Goal: Information Seeking & Learning: Learn about a topic

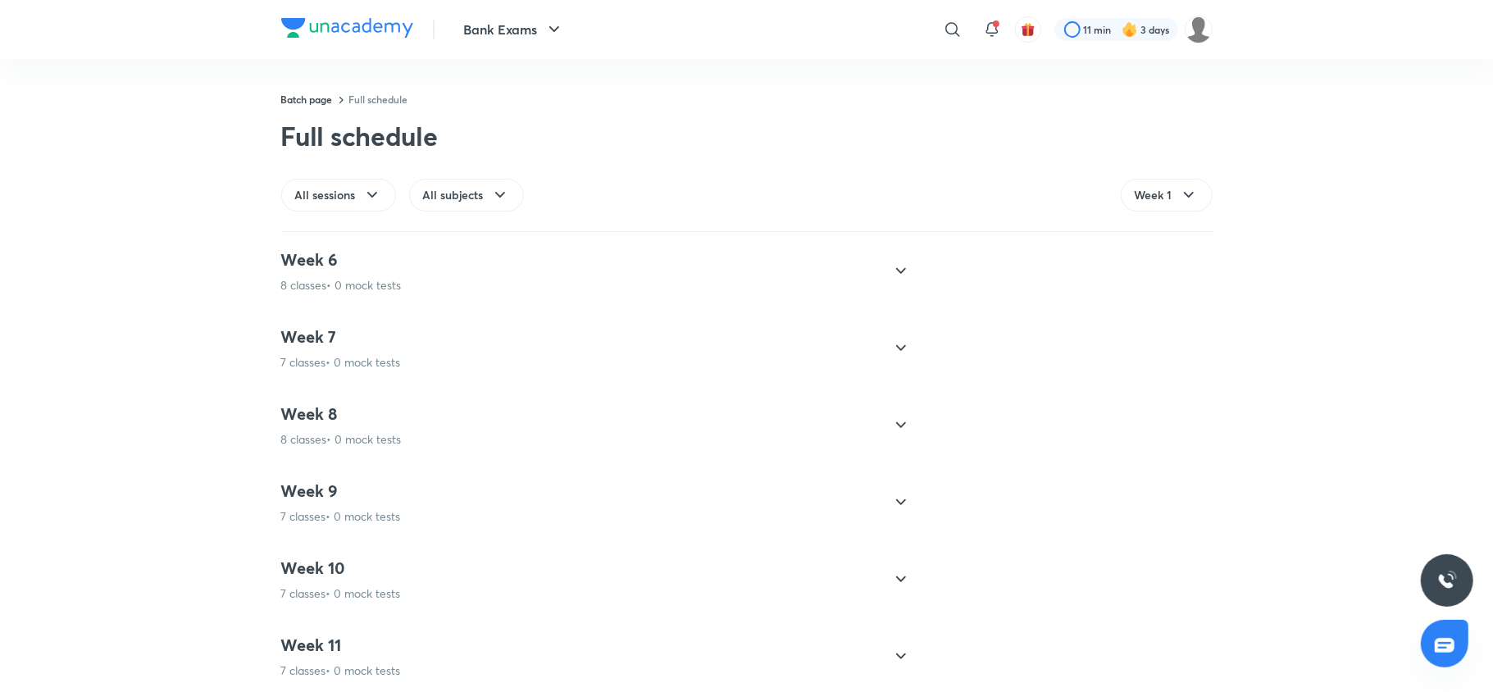
click at [358, 510] on div "Week 9 7 classes • 0 mock tests" at bounding box center [341, 502] width 120 height 44
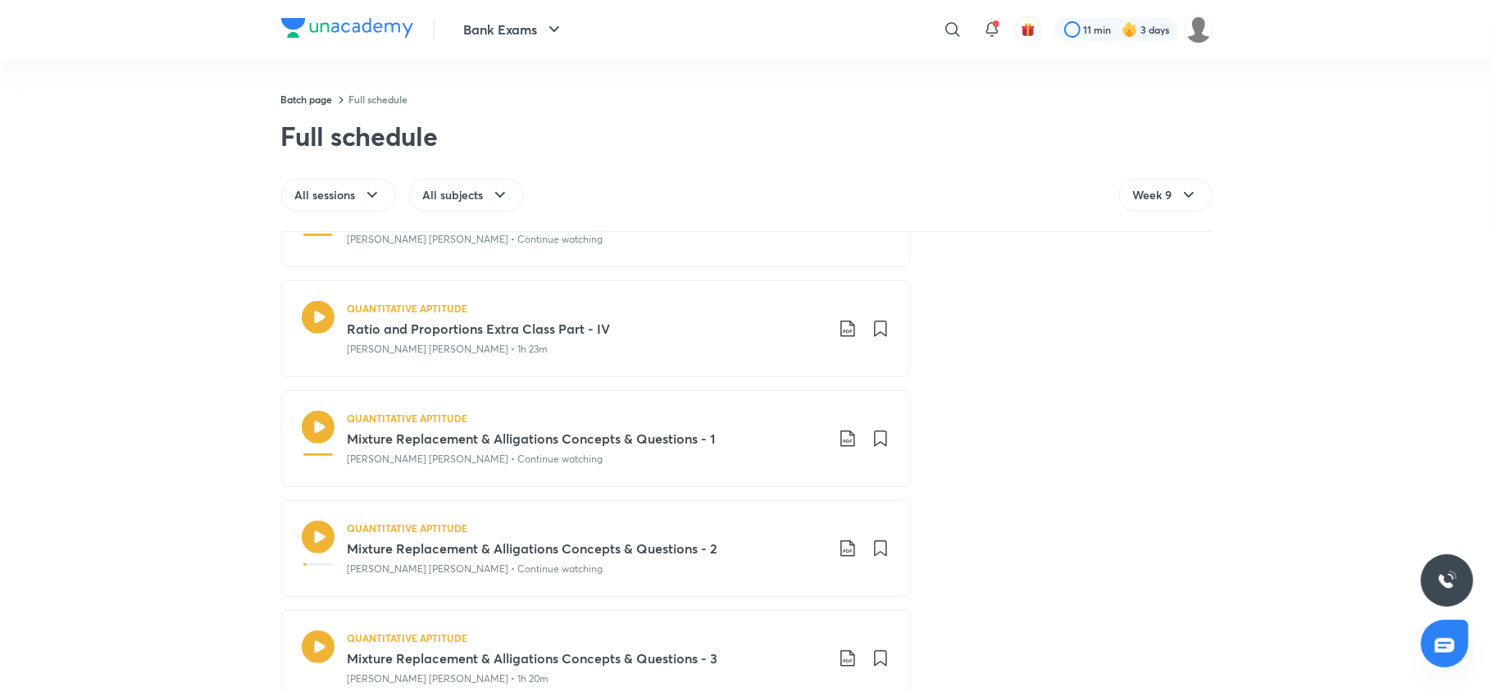
scroll to position [848, 0]
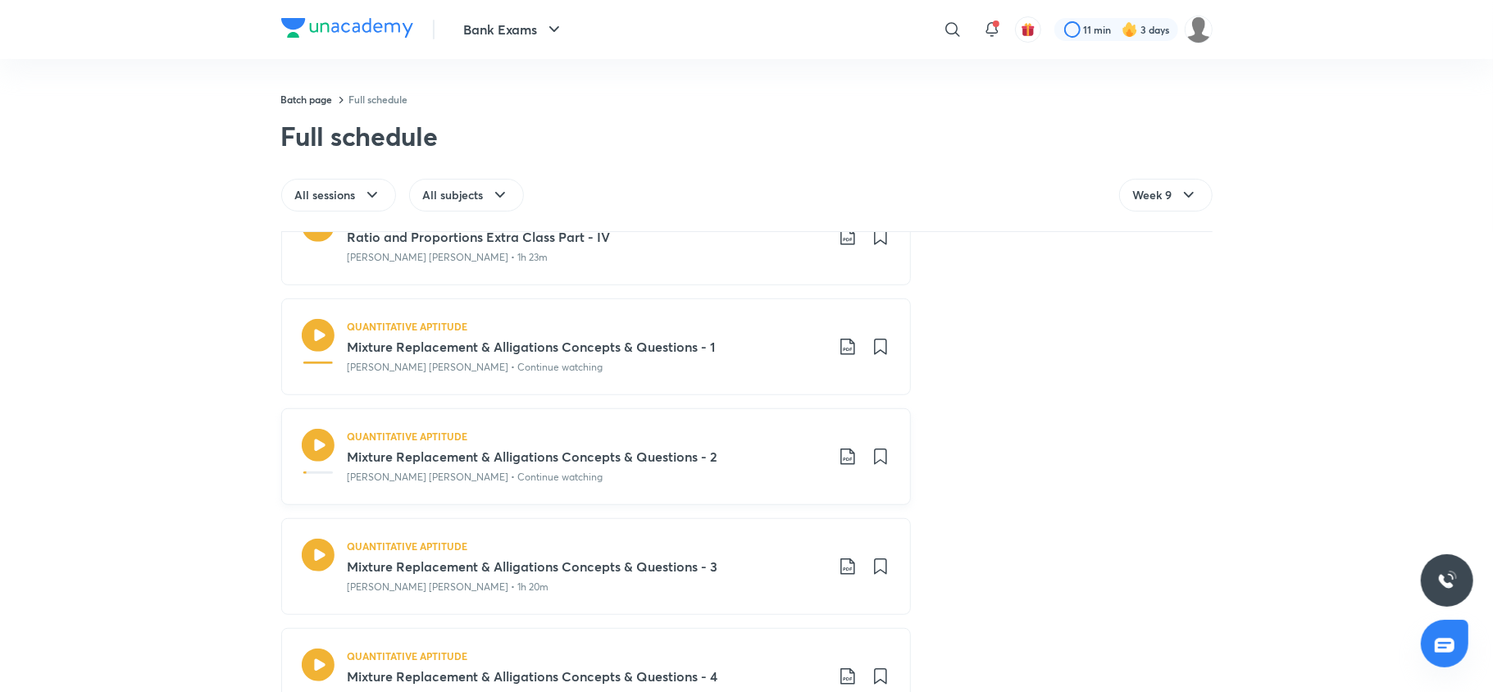
click at [312, 450] on icon at bounding box center [317, 445] width 33 height 33
